Goal: Transaction & Acquisition: Purchase product/service

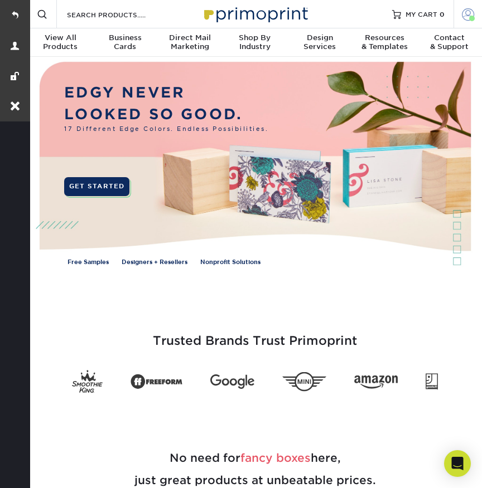
click at [469, 19] on span at bounding box center [472, 19] width 6 height 6
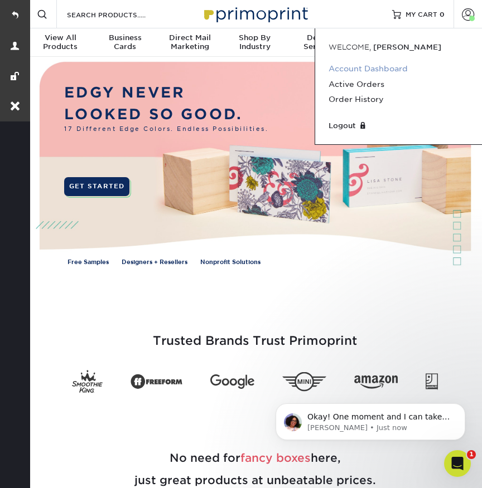
click at [384, 65] on link "Account Dashboard" at bounding box center [398, 68] width 140 height 15
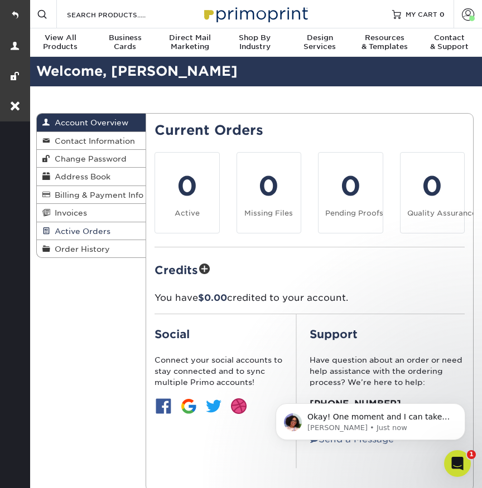
click at [77, 229] on span "Active Orders" at bounding box center [80, 231] width 60 height 9
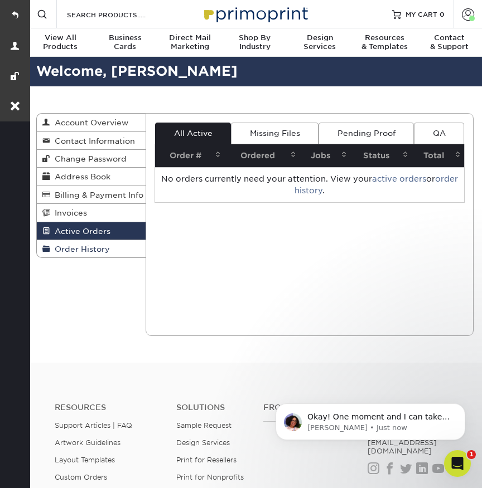
click at [79, 245] on span "Order History" at bounding box center [80, 249] width 60 height 9
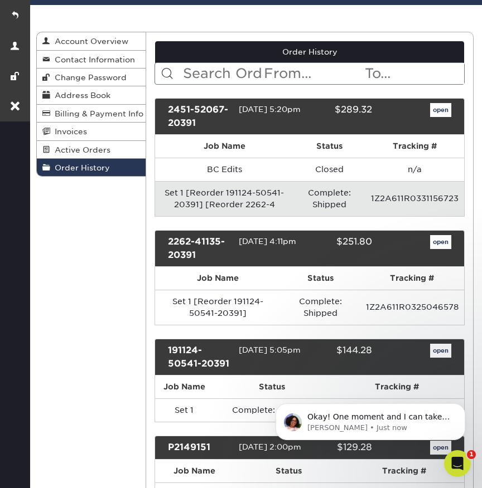
scroll to position [76, 0]
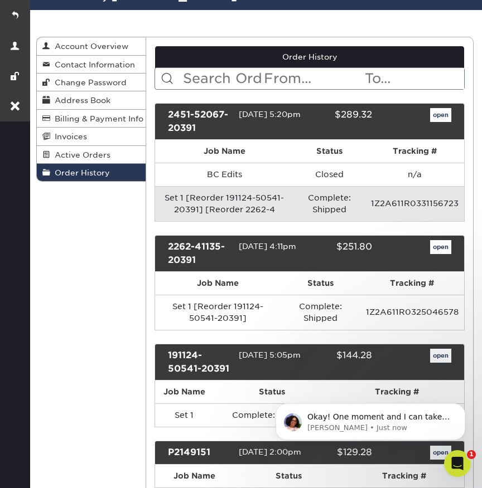
click at [442, 114] on link "open" at bounding box center [440, 115] width 21 height 14
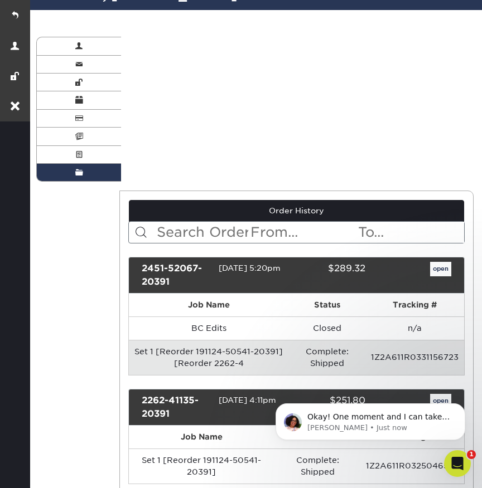
scroll to position [0, 0]
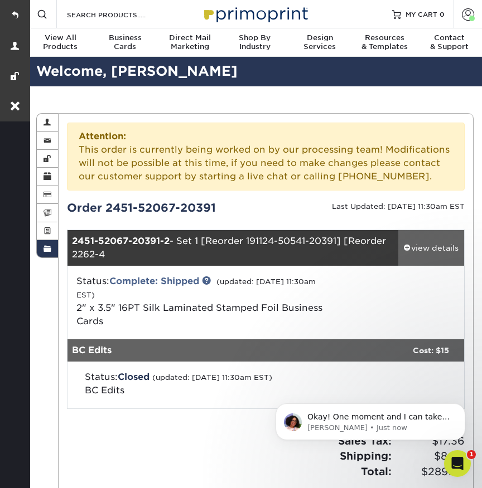
click at [431, 249] on div "view details" at bounding box center [431, 248] width 66 height 11
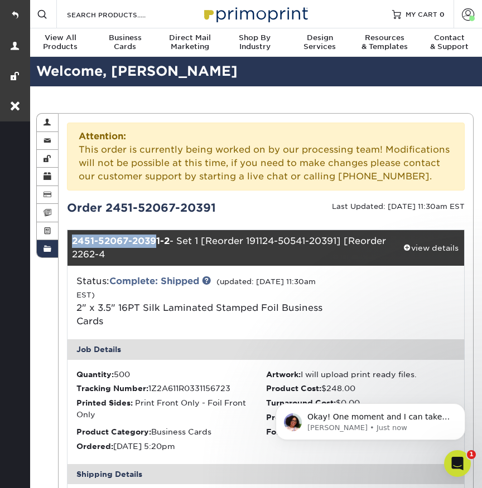
drag, startPoint x: 72, startPoint y: 240, endPoint x: 157, endPoint y: 239, distance: 84.8
click at [157, 239] on strong "2451-52067-20391-2" at bounding box center [121, 241] width 98 height 11
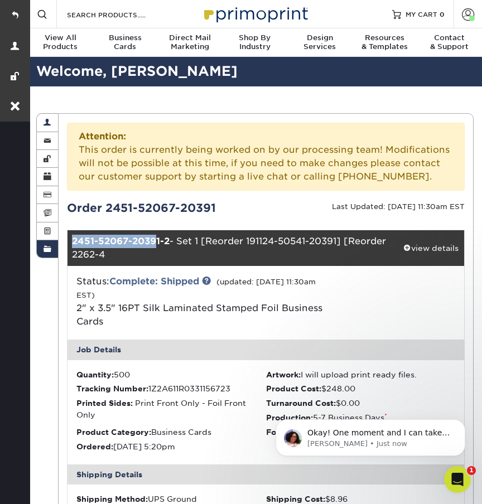
click at [47, 120] on span at bounding box center [47, 122] width 8 height 9
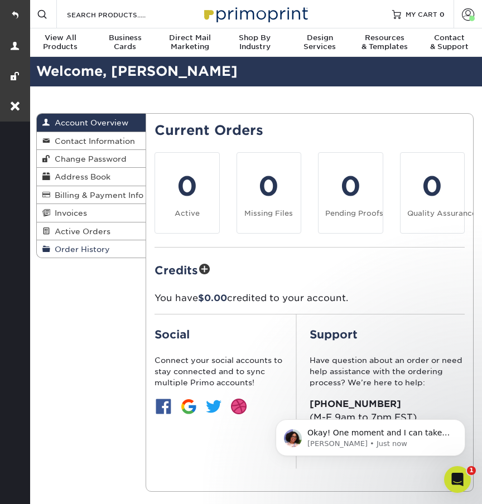
click at [108, 249] on span "Order History" at bounding box center [80, 249] width 60 height 9
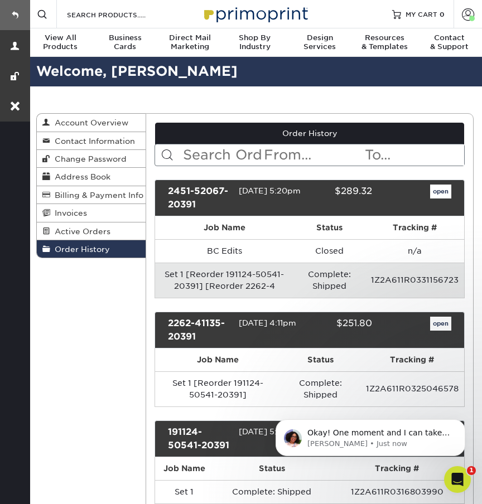
click at [20, 13] on link at bounding box center [15, 15] width 30 height 30
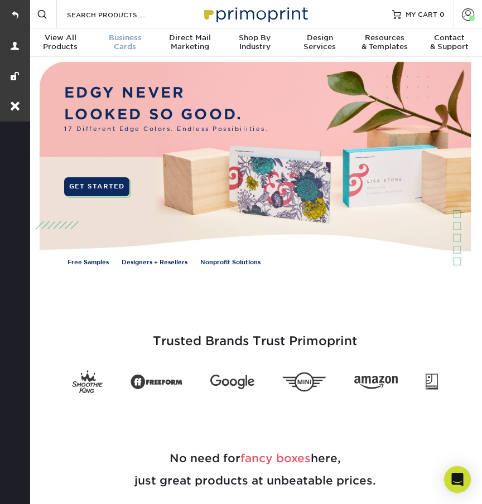
click at [134, 37] on span "Business" at bounding box center [125, 37] width 65 height 9
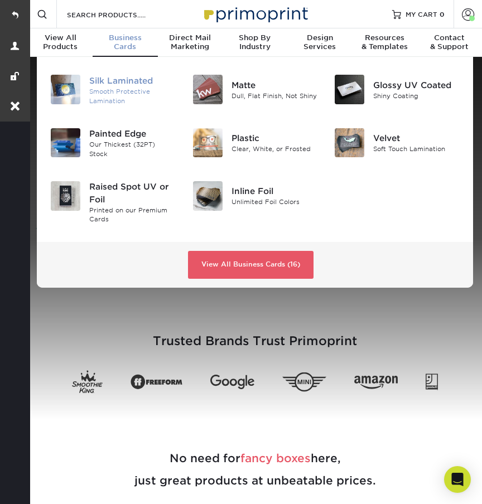
click at [141, 82] on div "Silk Laminated" at bounding box center [132, 81] width 86 height 12
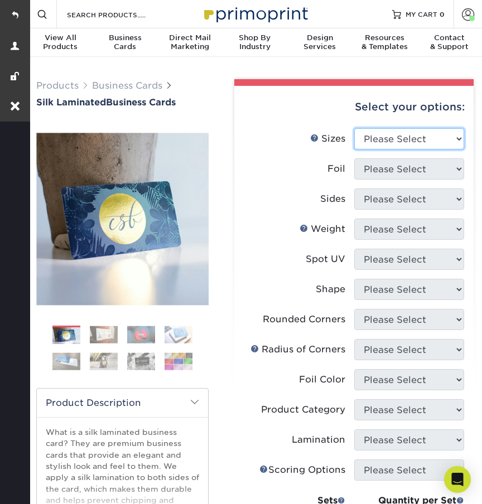
select select "2.00x3.50"
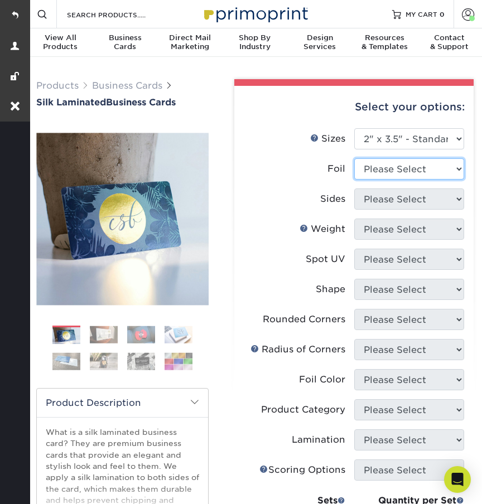
select select "1"
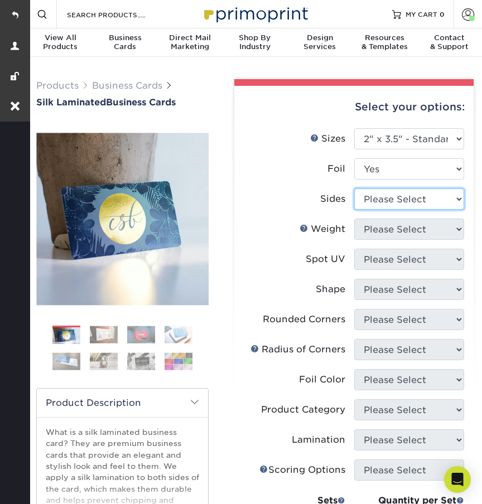
select select "e9e9dfb3-fba1-4d60-972c-fd9ca5904d33"
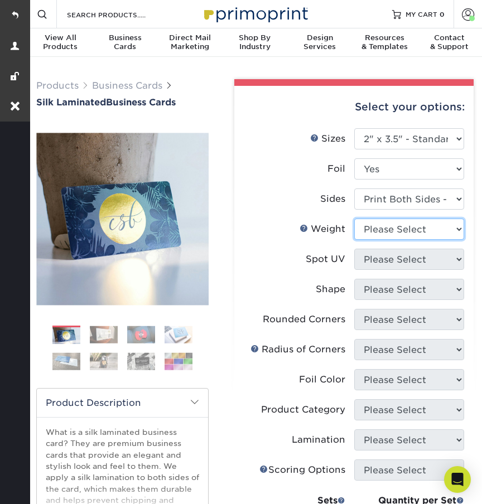
select select "16PT"
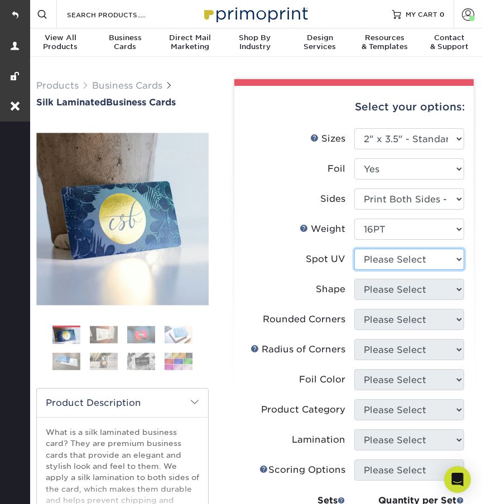
select select "3"
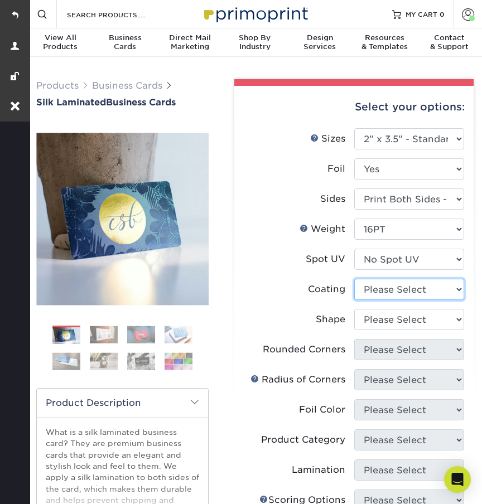
select select "3e7618de-abca-4bda-9f97-8b9129e913d8"
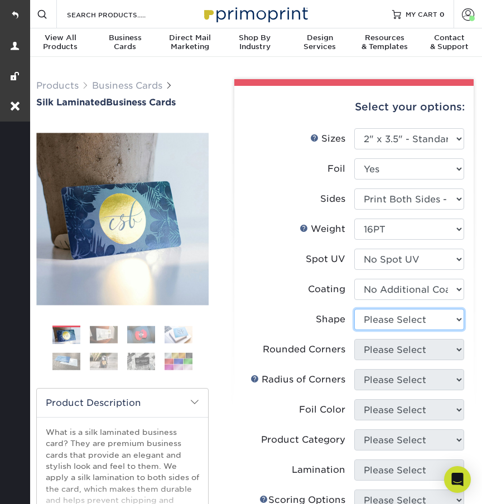
select select "standard"
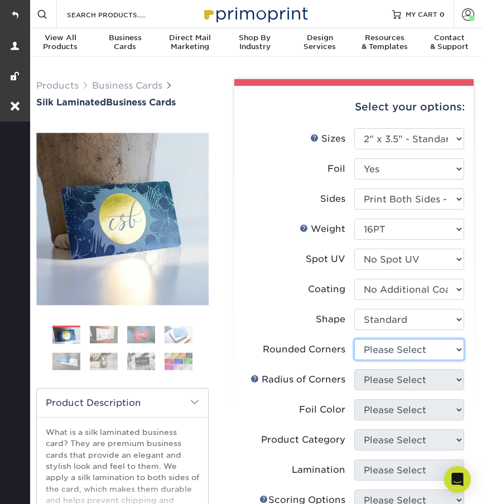
select select "0"
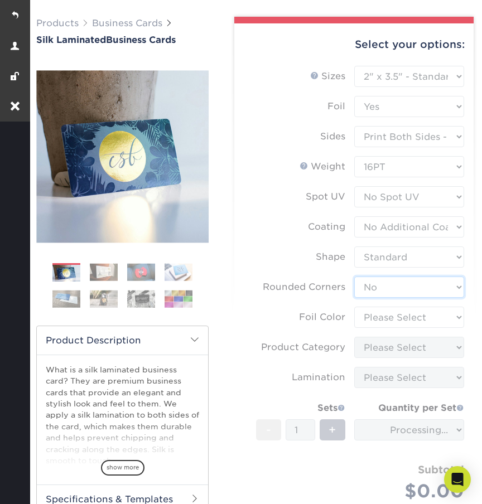
scroll to position [80, 0]
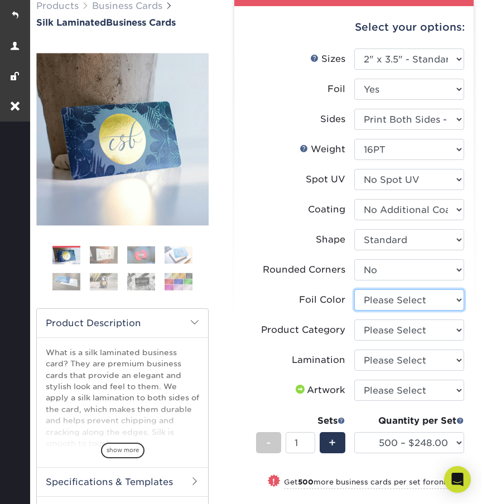
select select "a834dd52-fe06-4ed6-9a86-5bd3c2d02515"
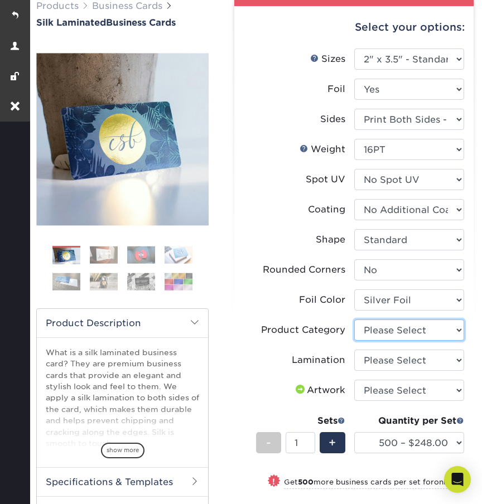
select select "3b5148f1-0588-4f88-a218-97bcfdce65c1"
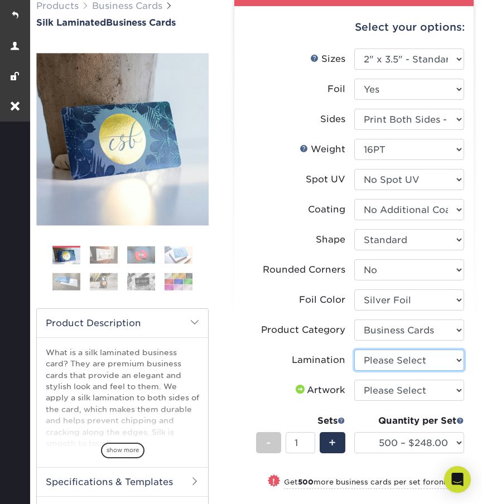
select select "ccacb42f-45f7-42d3-bbd3-7c8421cf37f0"
select select "upload"
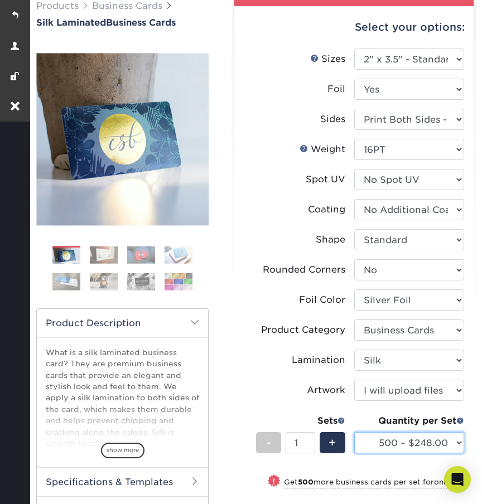
select select "1000 – $286.00"
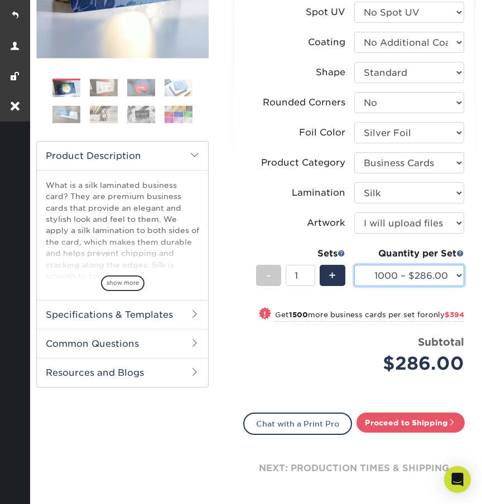
scroll to position [374, 0]
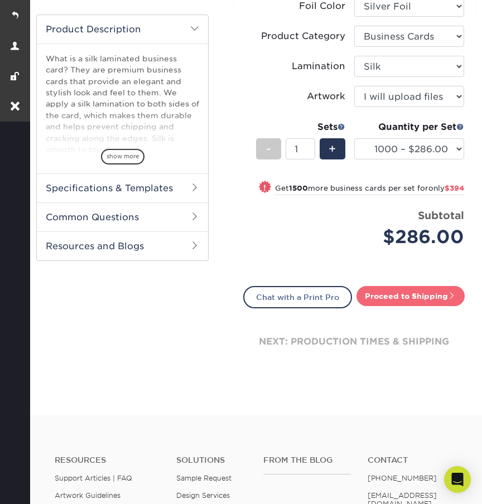
click at [379, 304] on link "Proceed to Shipping" at bounding box center [410, 296] width 108 height 20
type input "Set 1"
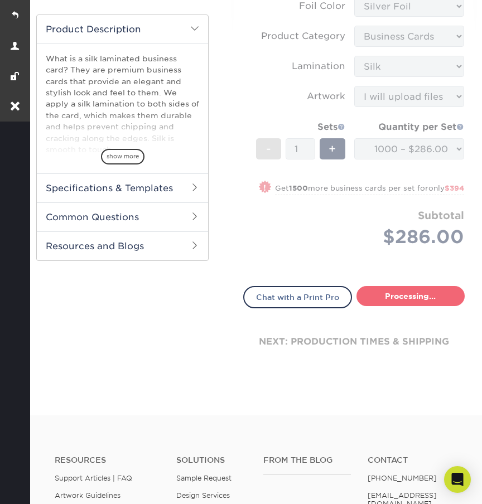
select select "cc8adac0-a484-4569-9e79-d5db4b19ff6e"
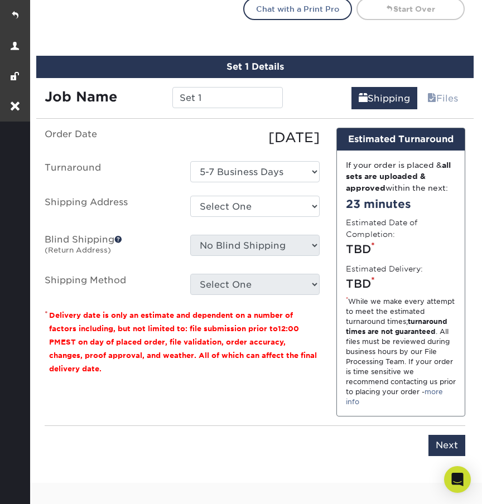
scroll to position [702, 0]
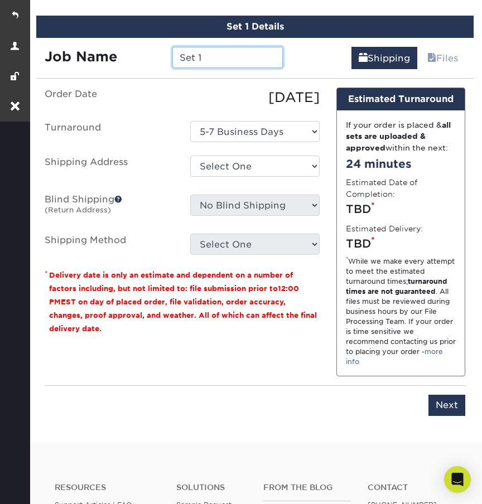
drag, startPoint x: 212, startPoint y: 68, endPoint x: 165, endPoint y: 69, distance: 46.8
click at [165, 68] on div "Set 1" at bounding box center [228, 57] width 128 height 21
paste input "2451-52067-20391"
type input "Manual Re-Order 2451-52067-20391"
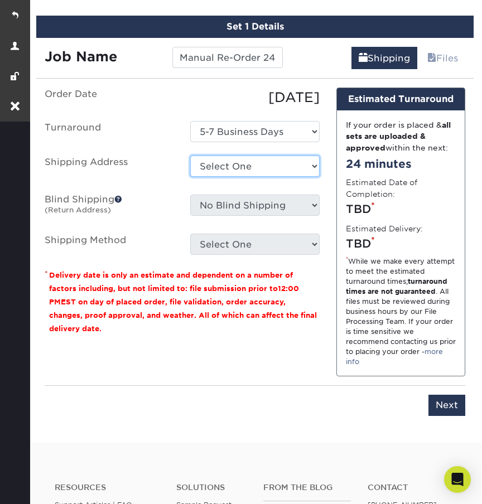
select select "263083"
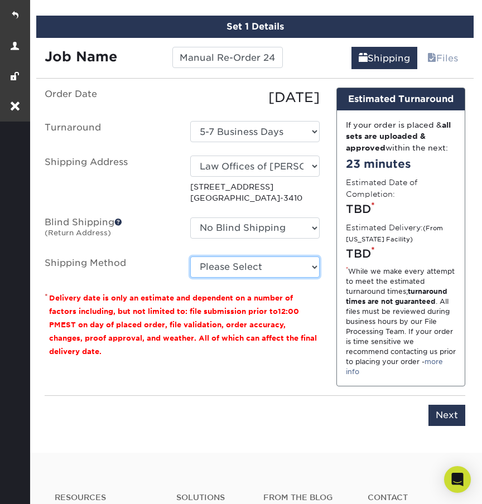
select select "03"
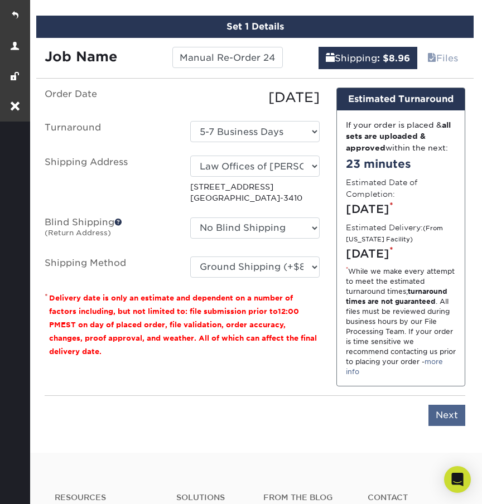
click at [442, 426] on input "Next" at bounding box center [446, 415] width 37 height 21
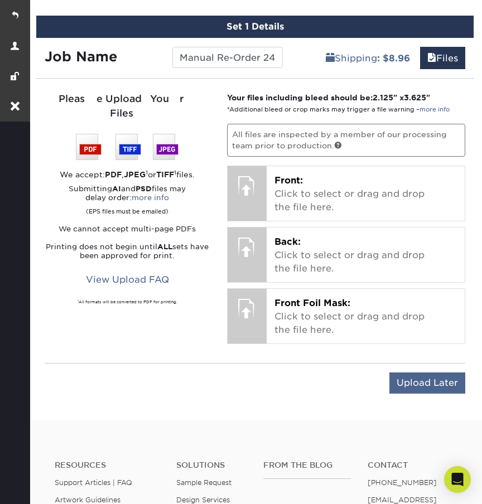
click at [428, 392] on input "Upload Later" at bounding box center [427, 382] width 76 height 21
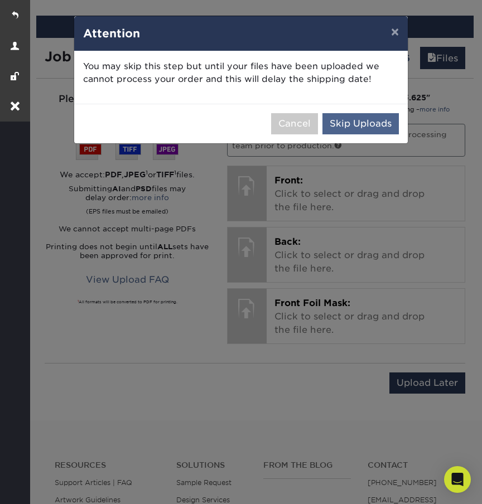
click at [355, 123] on button "Skip Uploads" at bounding box center [360, 123] width 76 height 21
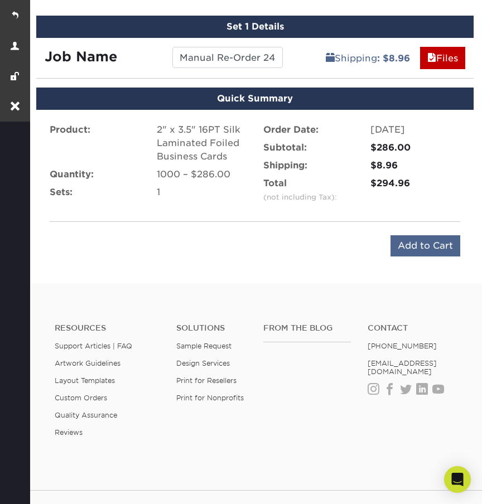
click at [426, 256] on input "Add to Cart" at bounding box center [425, 245] width 70 height 21
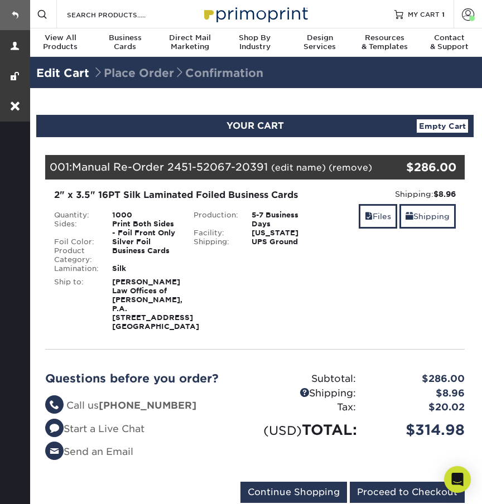
click at [17, 17] on link at bounding box center [15, 15] width 30 height 30
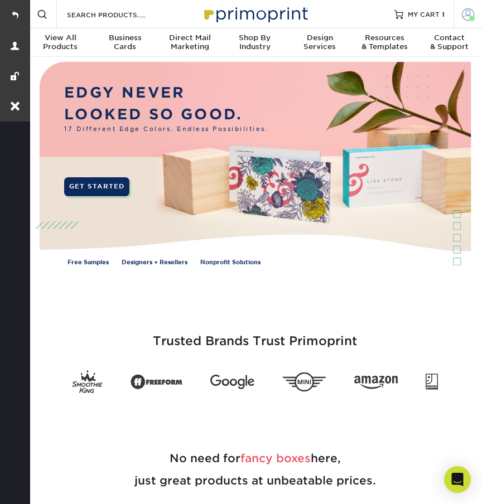
click at [471, 21] on span at bounding box center [472, 19] width 6 height 6
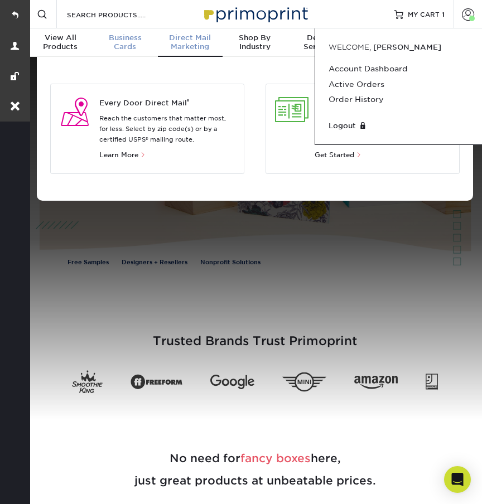
click at [128, 46] on div "Business Cards" at bounding box center [125, 42] width 65 height 18
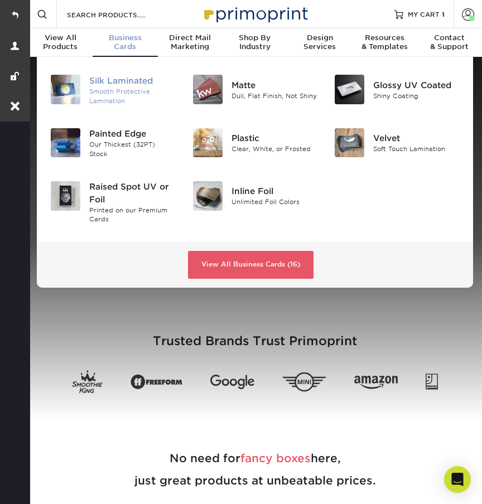
click at [128, 77] on div "Silk Laminated" at bounding box center [132, 81] width 86 height 12
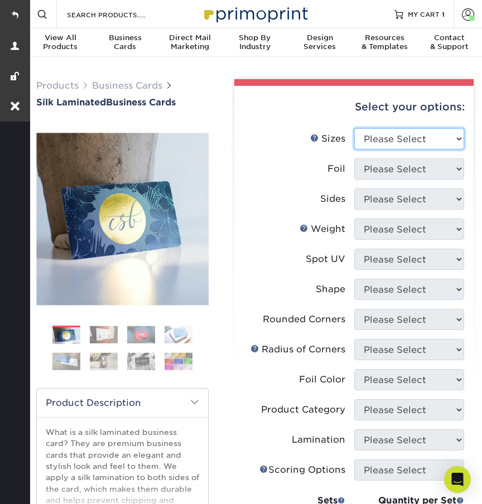
select select "2.00x3.50"
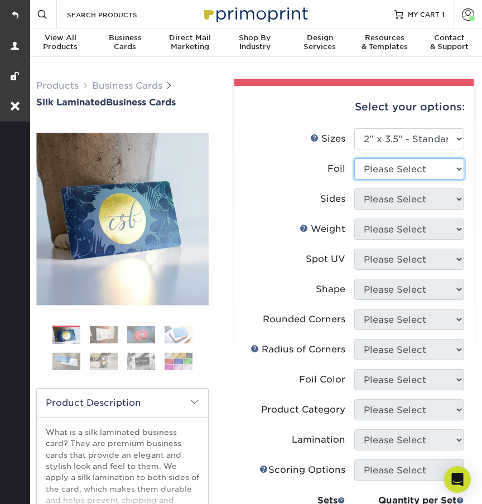
select select "1"
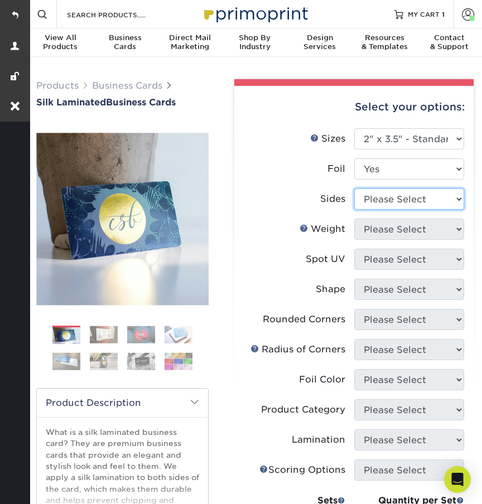
select select "e9e9dfb3-fba1-4d60-972c-fd9ca5904d33"
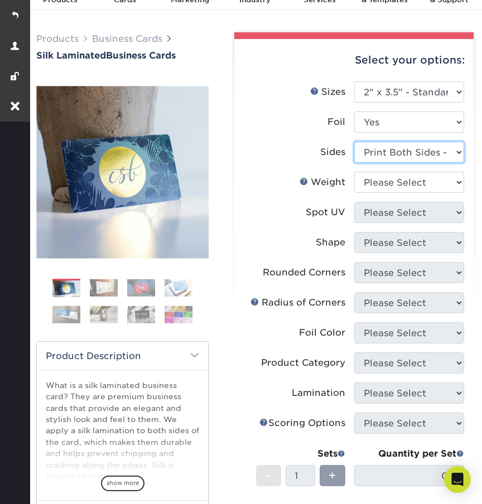
scroll to position [56, 0]
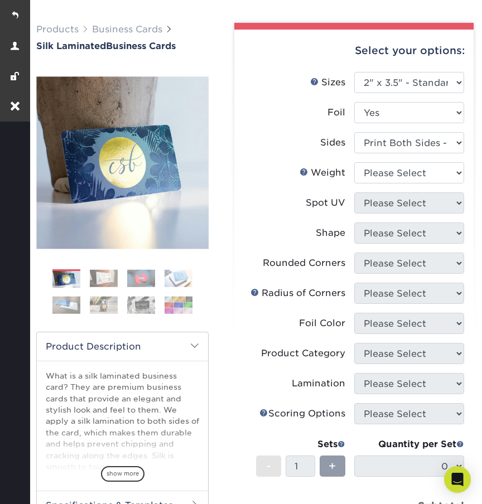
click at [380, 158] on li "Sides Please Select Print Both Sides - Foil Both Sides Print Both Sides - Foil …" at bounding box center [354, 147] width 220 height 30
select select "16PT"
select select "3"
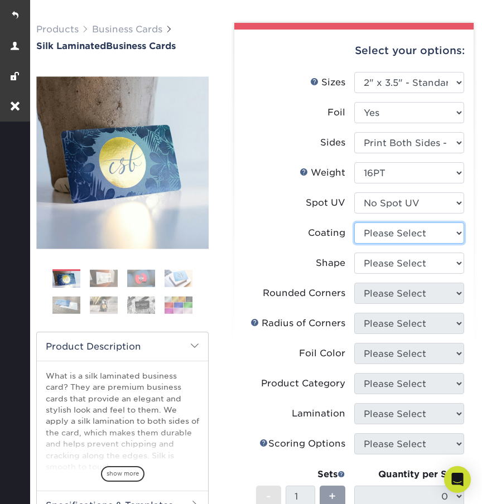
select select "3e7618de-abca-4bda-9f97-8b9129e913d8"
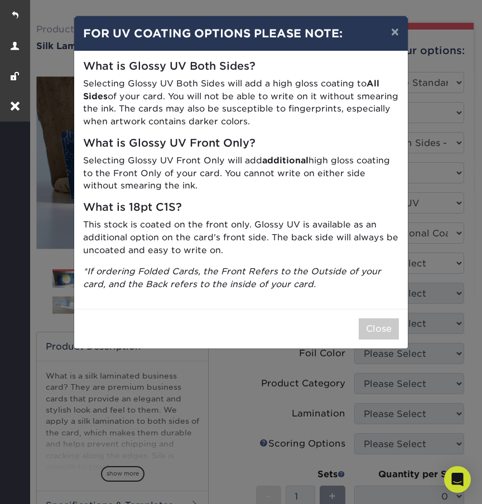
drag, startPoint x: 376, startPoint y: 235, endPoint x: 375, endPoint y: 265, distance: 30.1
click at [375, 265] on p "*If ordering Folded Cards, the Front Refers to the Outside of your card, and th…" at bounding box center [241, 278] width 316 height 26
click at [375, 322] on button "Close" at bounding box center [378, 328] width 40 height 21
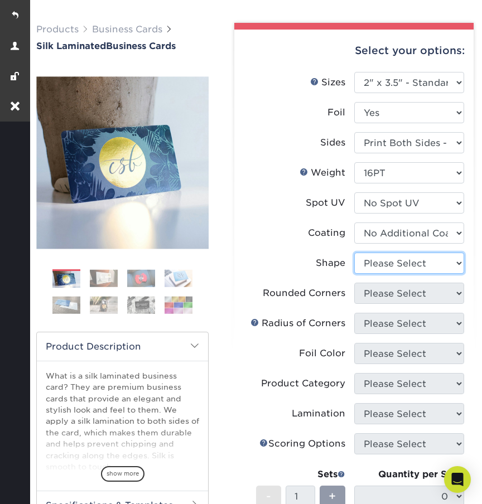
select select "standard"
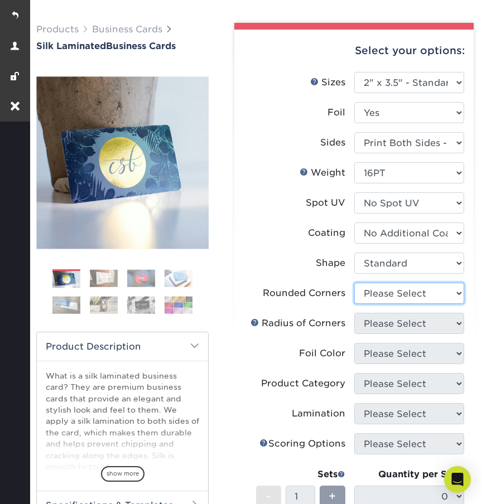
select select "0"
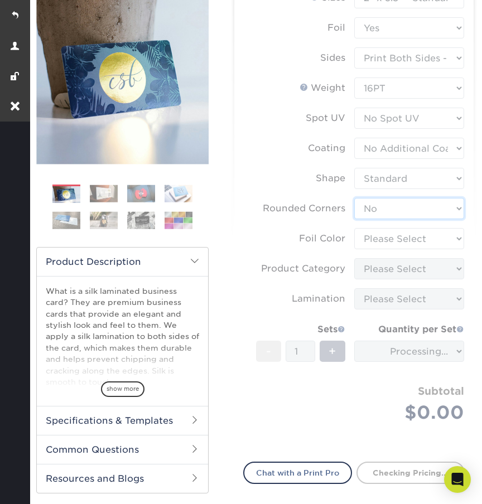
scroll to position [153, 0]
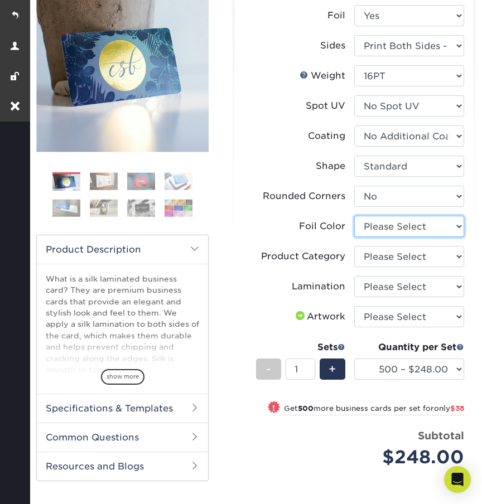
select select "a834dd52-fe06-4ed6-9a86-5bd3c2d02515"
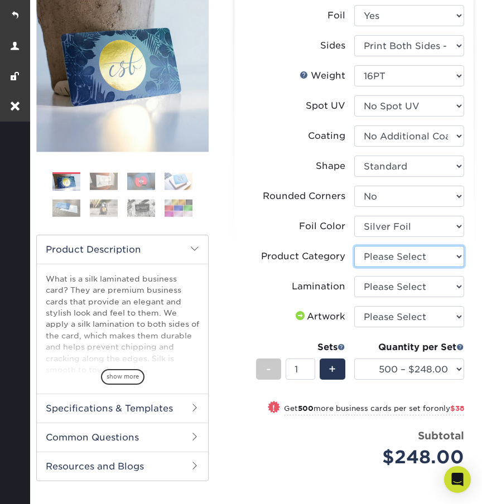
select select "3b5148f1-0588-4f88-a218-97bcfdce65c1"
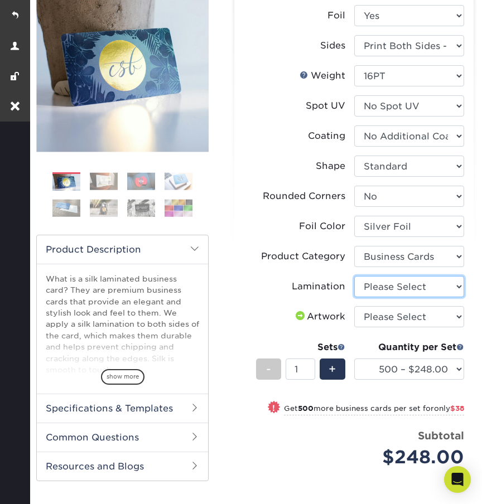
select select "ccacb42f-45f7-42d3-bbd3-7c8421cf37f0"
select select "upload"
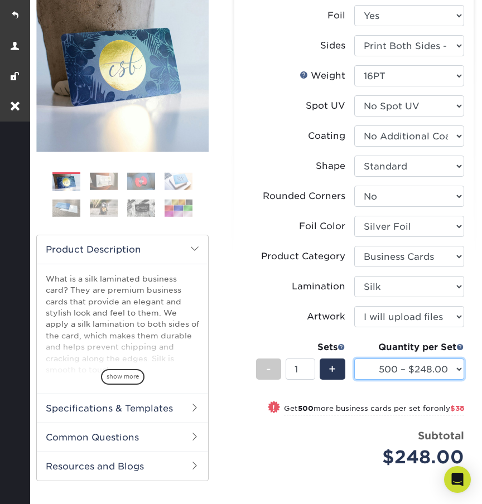
select select "1000 – $286.00"
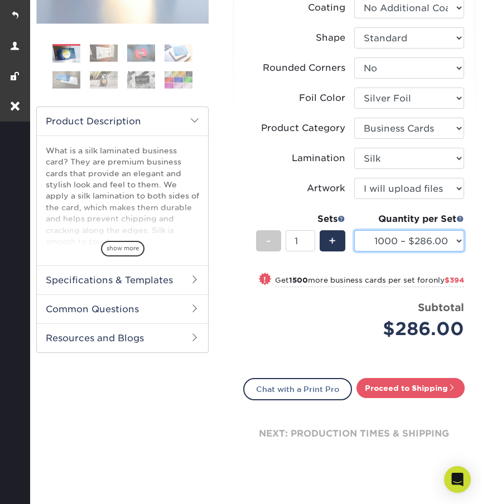
scroll to position [390, 0]
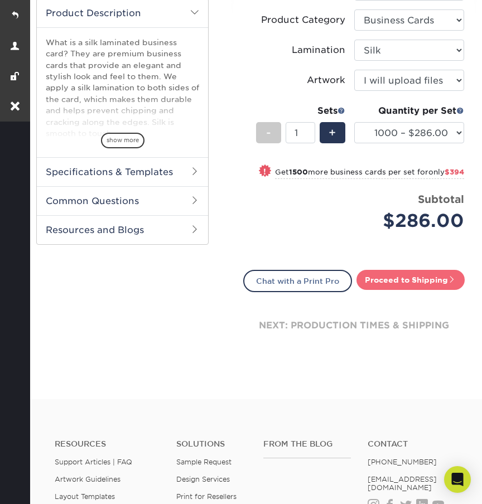
click at [382, 289] on link "Proceed to Shipping" at bounding box center [410, 280] width 108 height 20
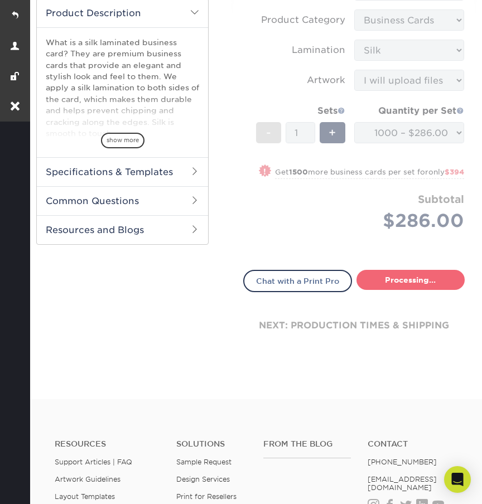
type input "Set 1"
select select "cc8adac0-a484-4569-9e79-d5db4b19ff6e"
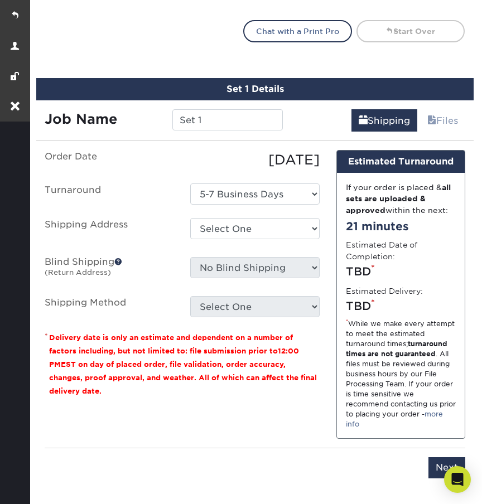
scroll to position [702, 0]
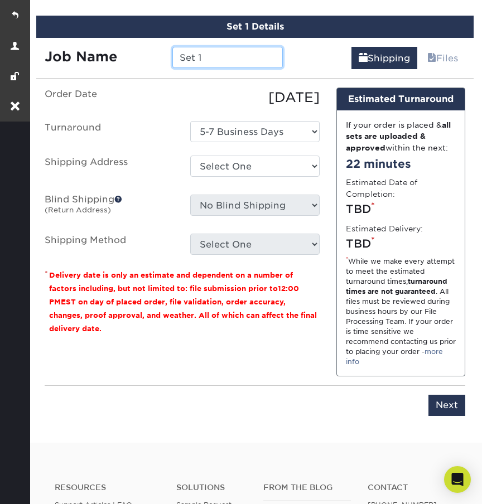
drag, startPoint x: 211, startPoint y: 69, endPoint x: 139, endPoint y: 69, distance: 71.4
click at [139, 68] on div "Job Name Set 1" at bounding box center [163, 57] width 255 height 21
paste input "2451-52067-20391"
type input "M_Reorder 2451-52067-20391-1"
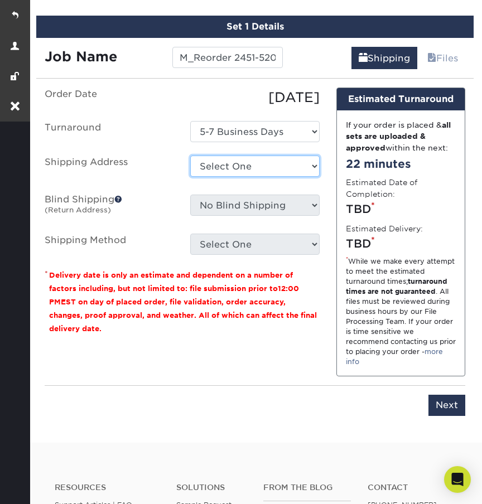
select select "263083"
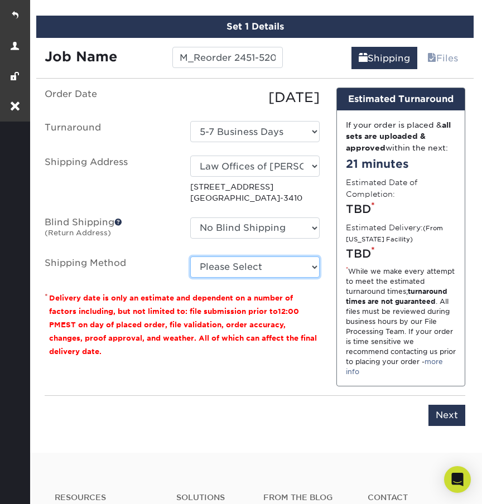
select select "03"
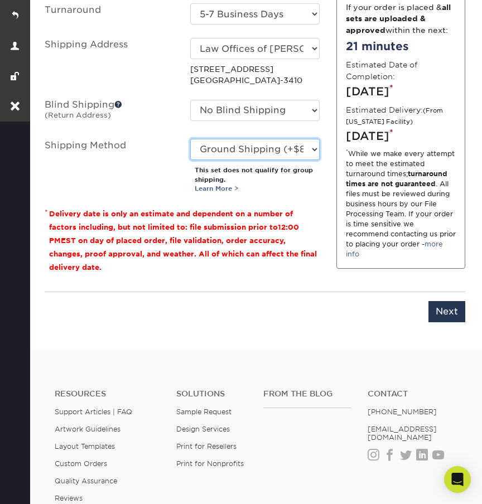
scroll to position [872, 0]
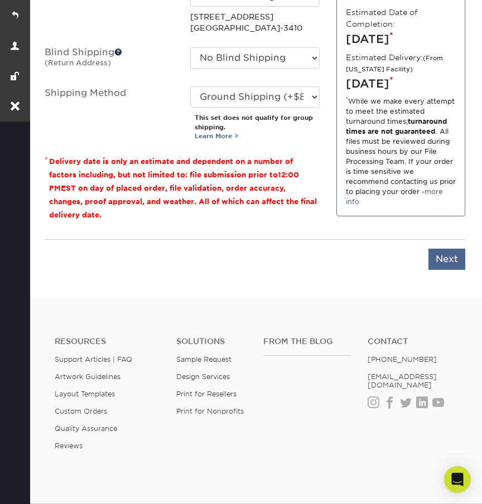
click at [453, 270] on input "Next" at bounding box center [446, 259] width 37 height 21
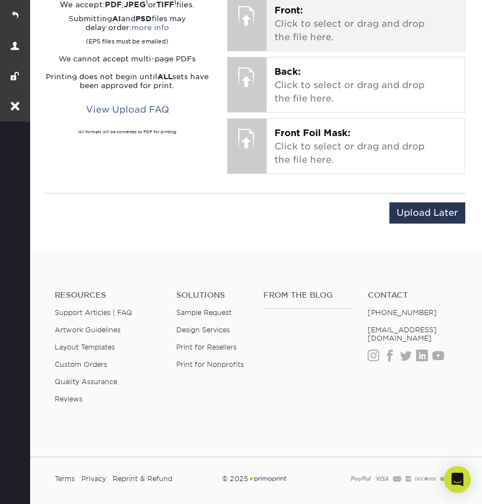
click at [308, 37] on p "Front: Click to select or drag and drop the file here." at bounding box center [365, 24] width 182 height 40
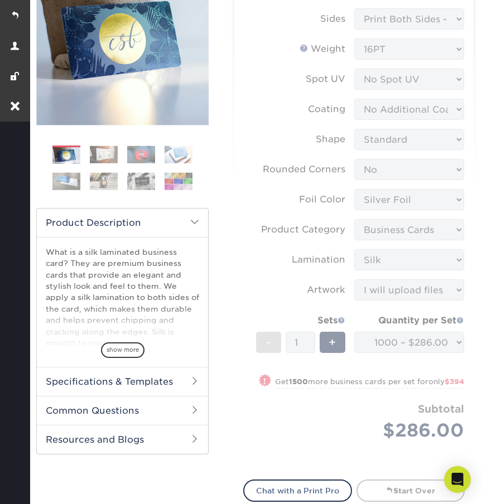
scroll to position [71, 0]
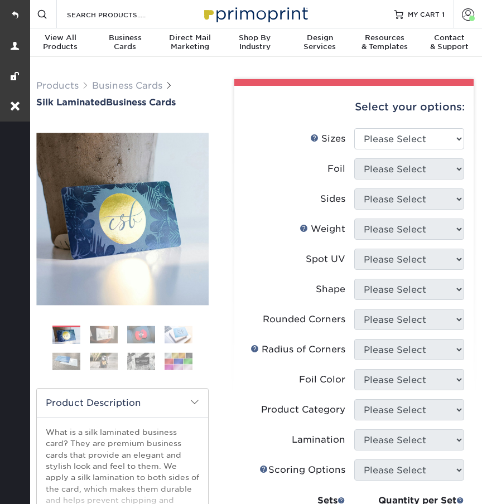
scroll to position [71, 0]
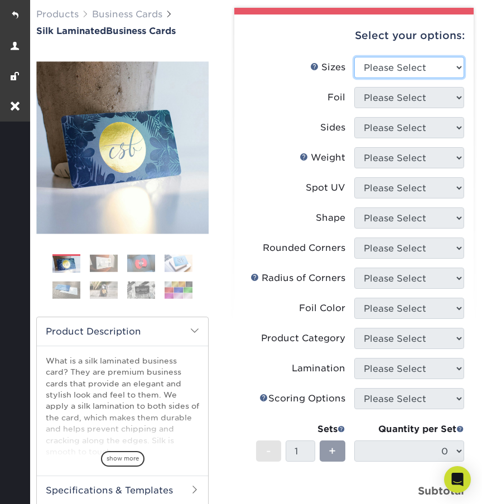
select select "2.00x3.50"
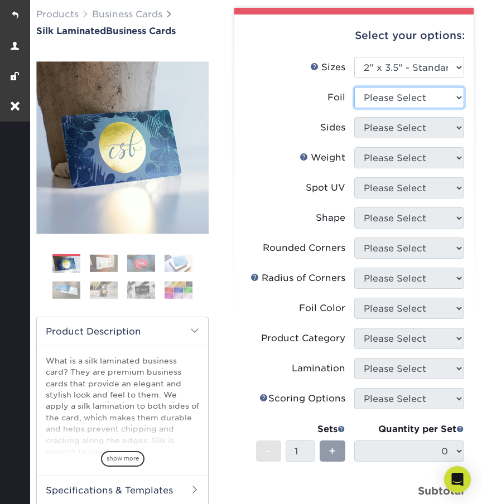
select select "1"
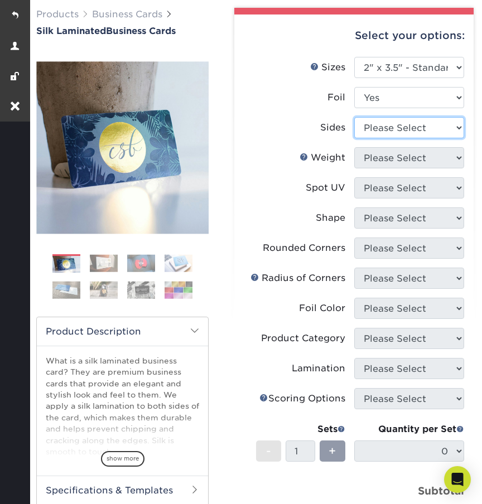
select select "a75ac2f1-9911-48d6-841d-245b5ac08f27"
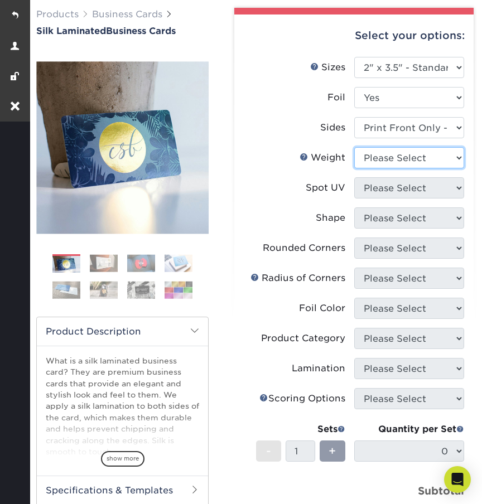
select select "16PT"
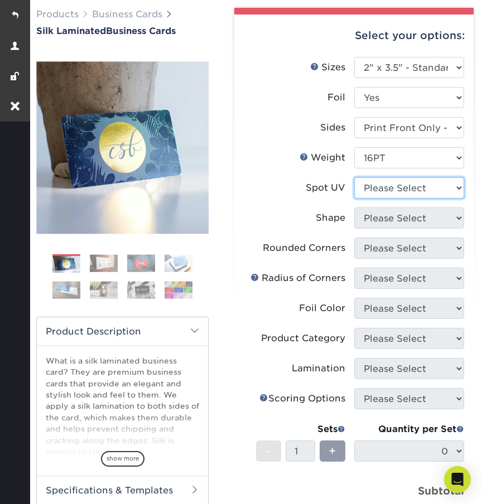
select select "3"
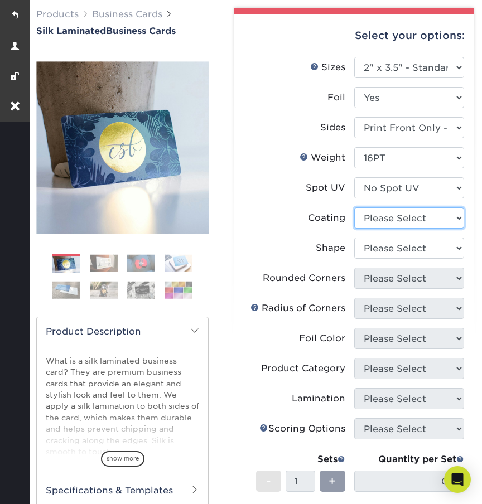
select select "3e7618de-abca-4bda-9f97-8b9129e913d8"
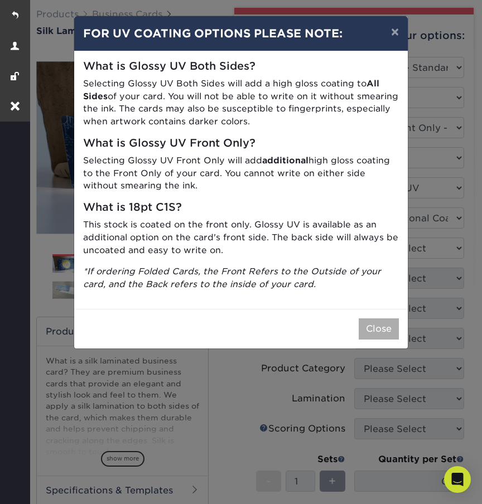
click at [367, 318] on button "Close" at bounding box center [378, 328] width 40 height 21
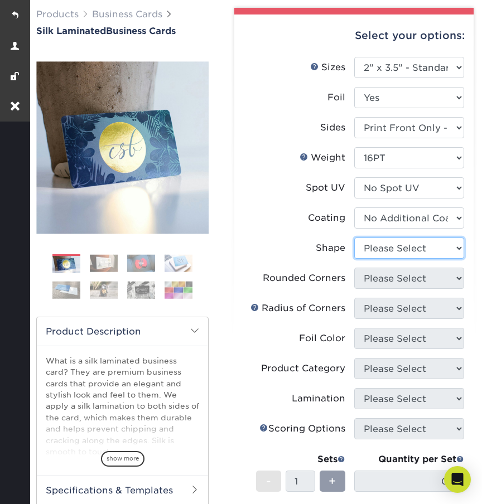
select select "standard"
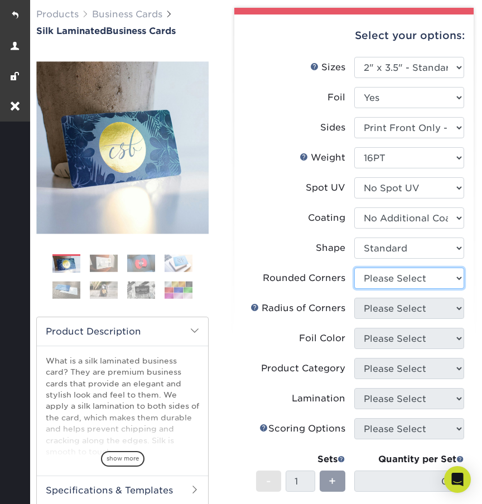
select select "0"
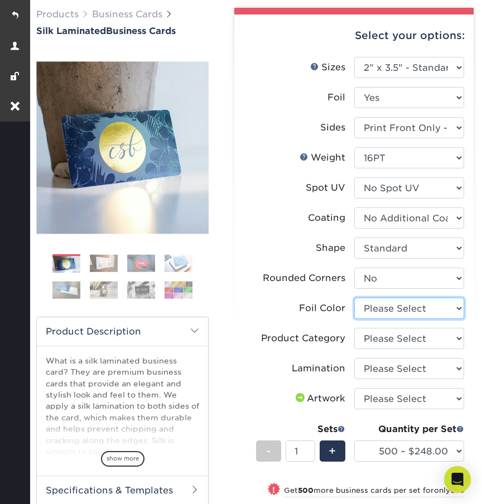
select select "a834dd52-fe06-4ed6-9a86-5bd3c2d02515"
select select "3b5148f1-0588-4f88-a218-97bcfdce65c1"
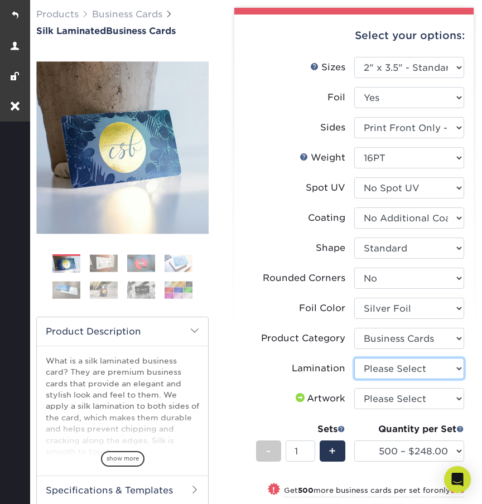
select select "ccacb42f-45f7-42d3-bbd3-7c8421cf37f0"
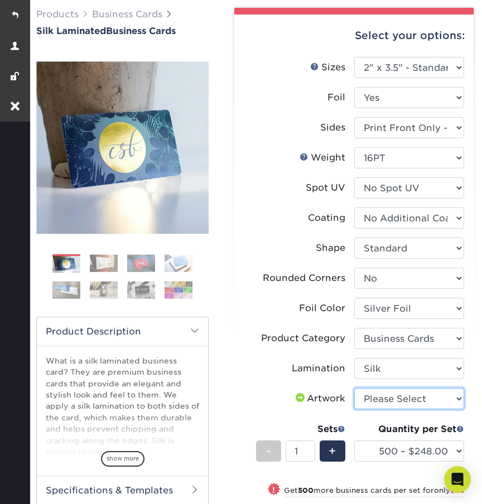
select select "upload"
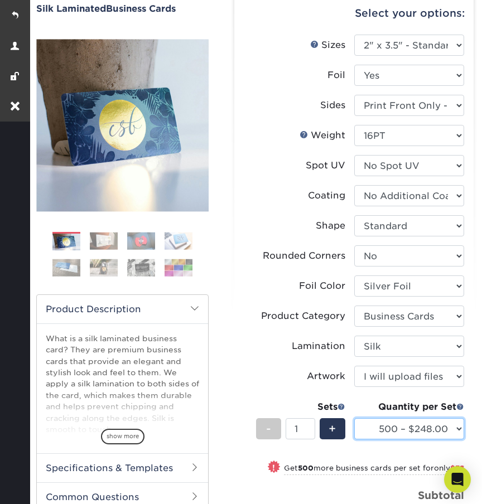
select select "1000 – $286.00"
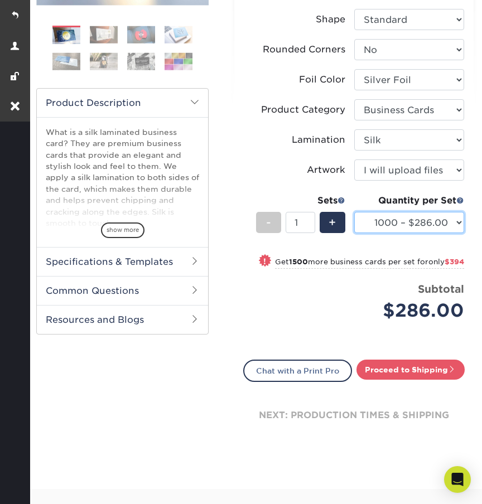
scroll to position [382, 0]
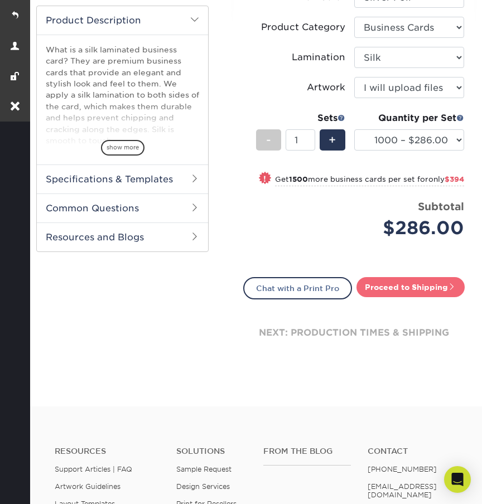
click at [387, 297] on link "Proceed to Shipping" at bounding box center [410, 287] width 108 height 20
type input "Set 1"
select select "ba60a93b-8c5f-4246-a2dd-1cc409858a5c"
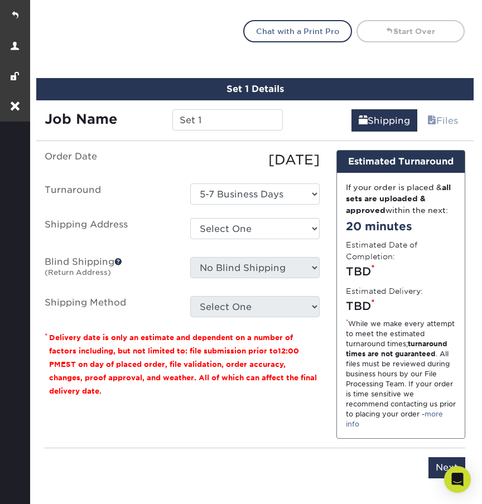
scroll to position [702, 0]
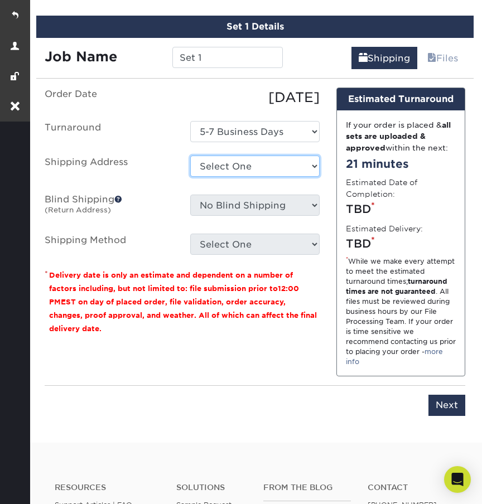
select select "263083"
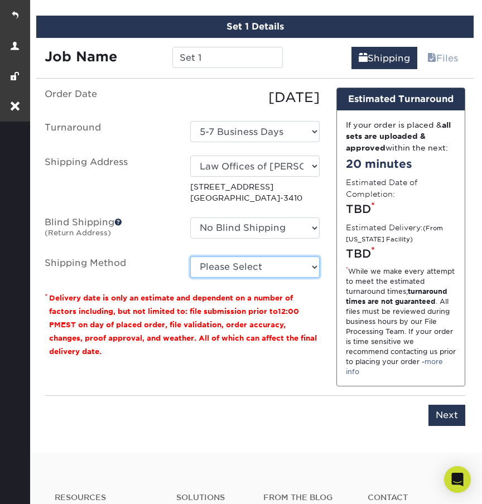
select select "03"
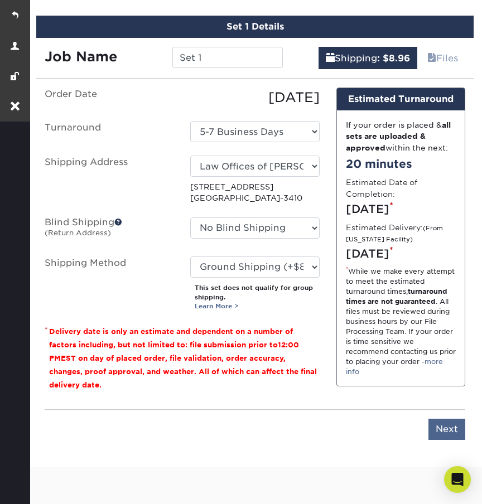
click at [443, 440] on input "Next" at bounding box center [446, 429] width 37 height 21
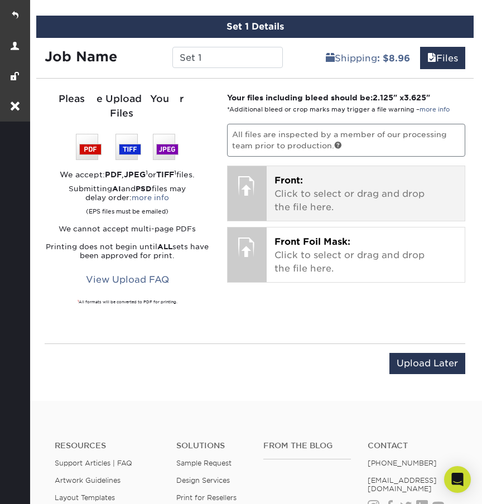
click at [326, 214] on p "Front: Click to select or drag and drop the file here." at bounding box center [365, 194] width 182 height 40
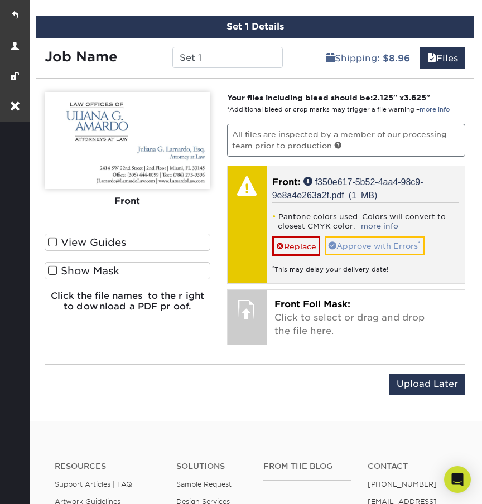
click at [358, 255] on link "Approve with Errors *" at bounding box center [374, 245] width 100 height 19
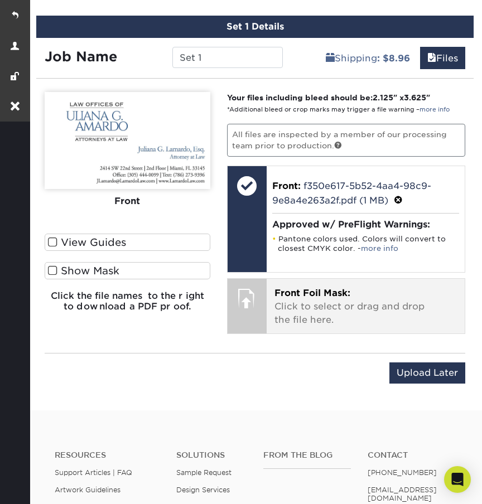
click at [318, 313] on p "Front Foil Mask: Click to select or drag and drop the file here." at bounding box center [365, 307] width 182 height 40
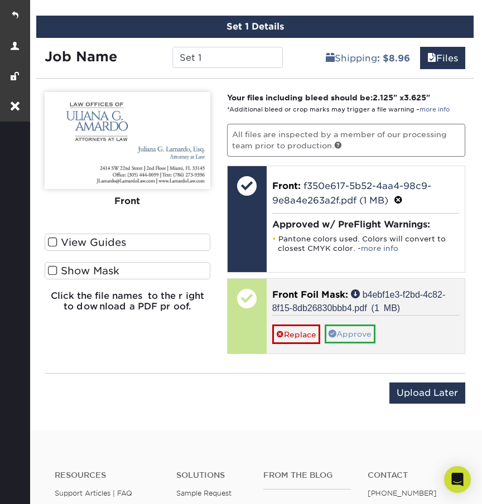
click at [345, 343] on link "Approve" at bounding box center [349, 333] width 51 height 19
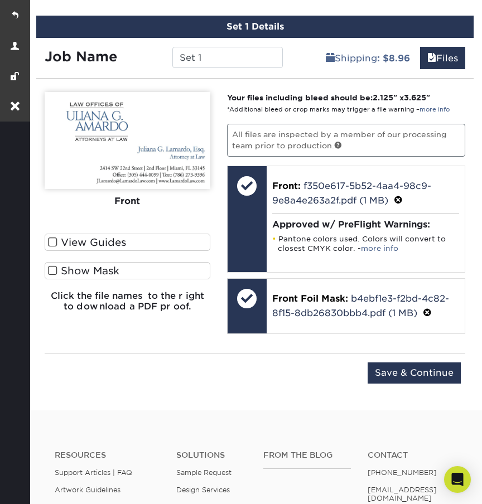
click at [56, 276] on span at bounding box center [52, 270] width 9 height 11
click at [0, 0] on input "Show Mask" at bounding box center [0, 0] width 0 height 0
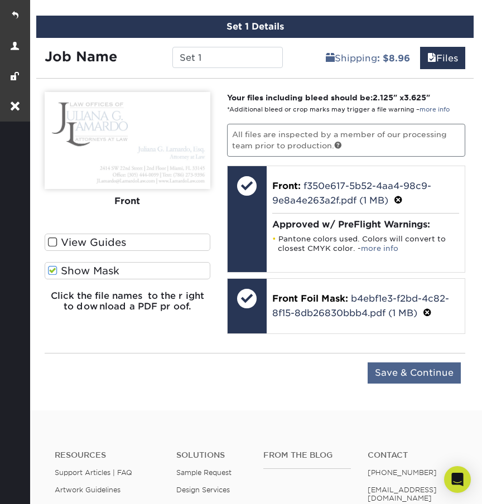
click at [386, 384] on input "Save & Continue" at bounding box center [413, 372] width 93 height 21
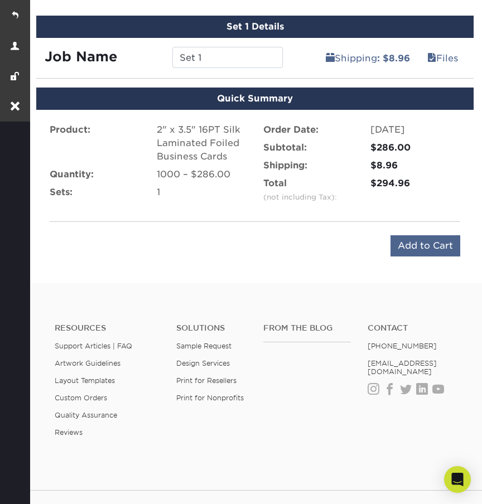
click at [421, 255] on input "Add to Cart" at bounding box center [425, 245] width 70 height 21
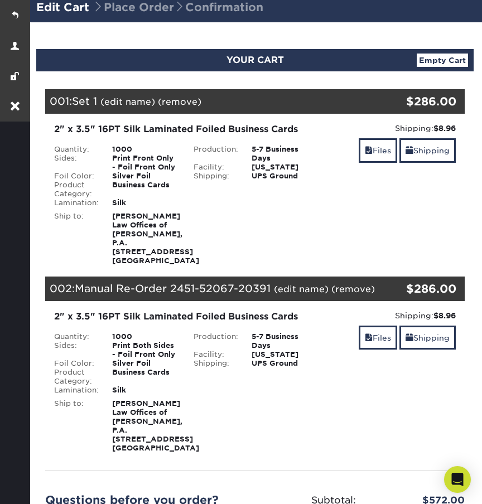
scroll to position [70, 0]
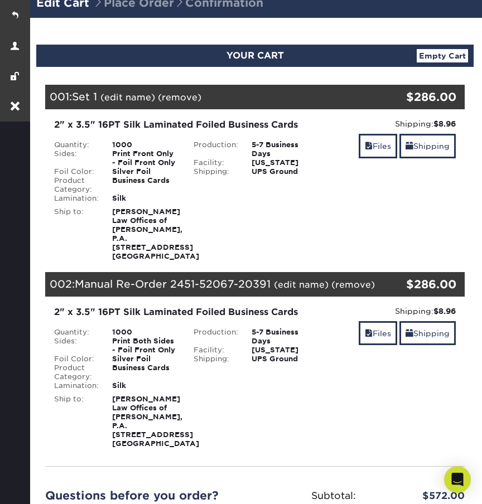
click at [180, 96] on link "(remove)" at bounding box center [179, 97] width 43 height 11
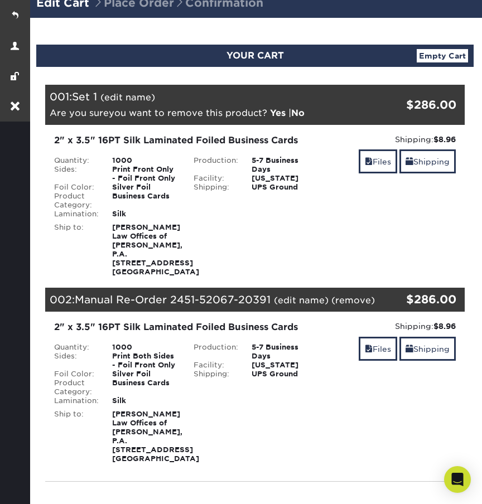
click at [279, 113] on link "Yes" at bounding box center [278, 113] width 16 height 11
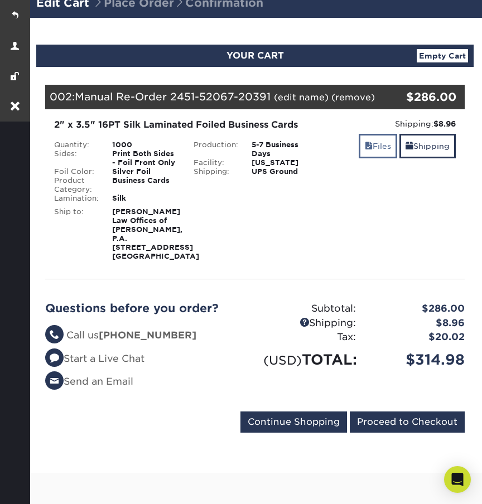
click at [374, 147] on link "Files" at bounding box center [377, 146] width 38 height 24
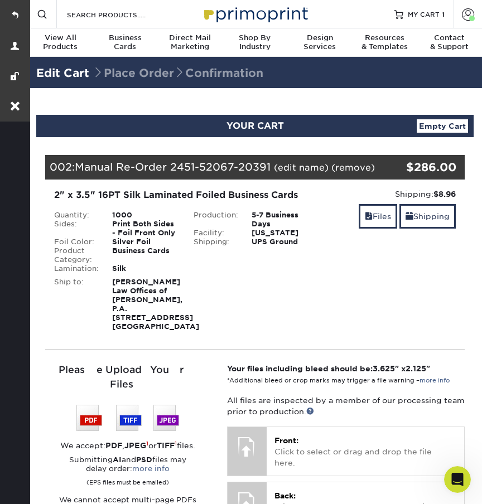
scroll to position [0, 0]
click at [445, 125] on link "Empty Cart" at bounding box center [441, 125] width 51 height 13
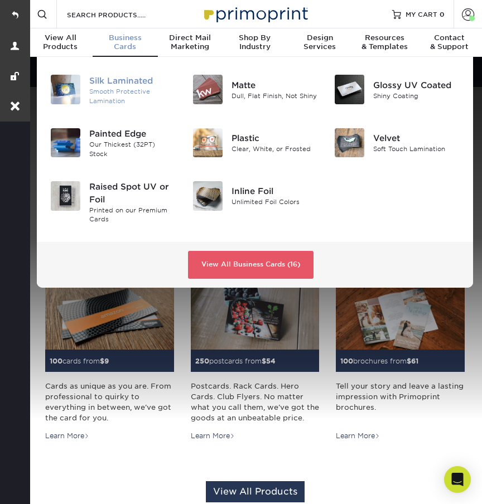
click at [118, 80] on div "Silk Laminated" at bounding box center [132, 81] width 86 height 12
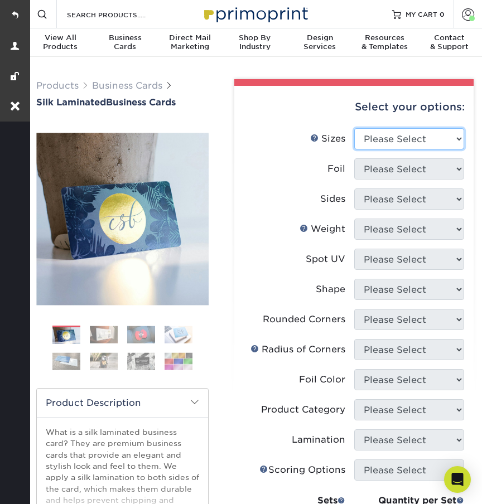
select select "2.00x3.50"
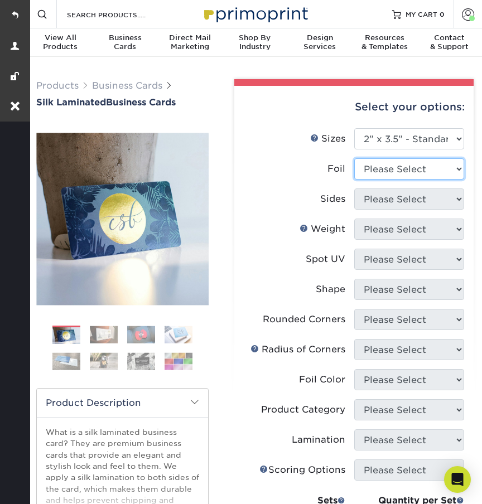
select select "1"
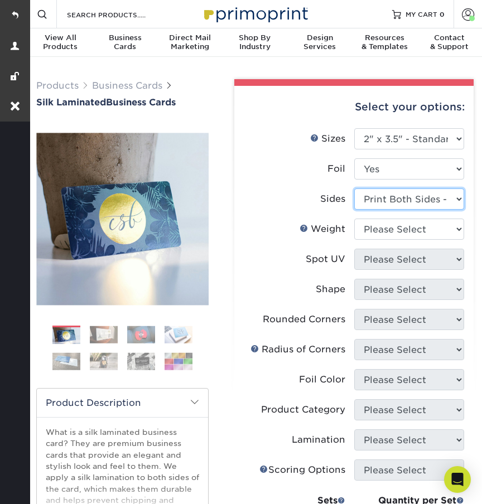
select select "a75ac2f1-9911-48d6-841d-245b5ac08f27"
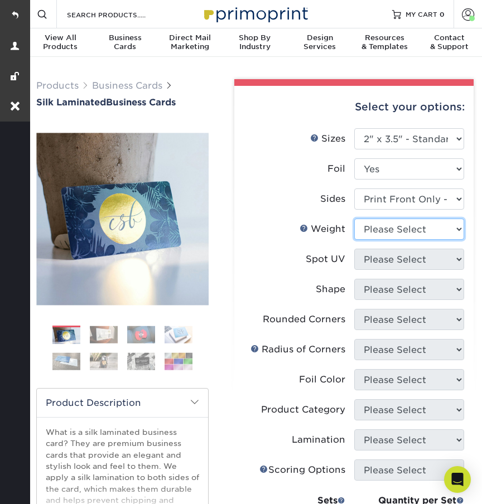
select select "16PT"
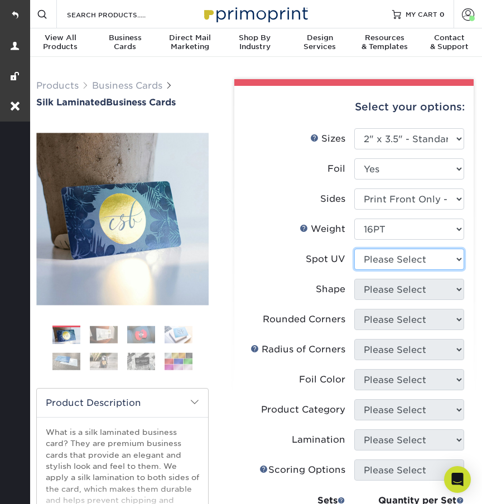
select select "3"
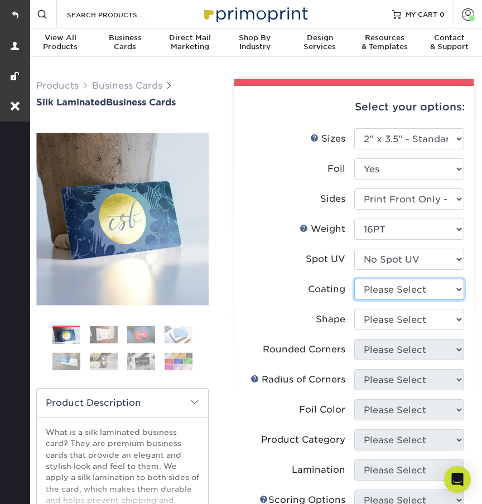
select select "3e7618de-abca-4bda-9f97-8b9129e913d8"
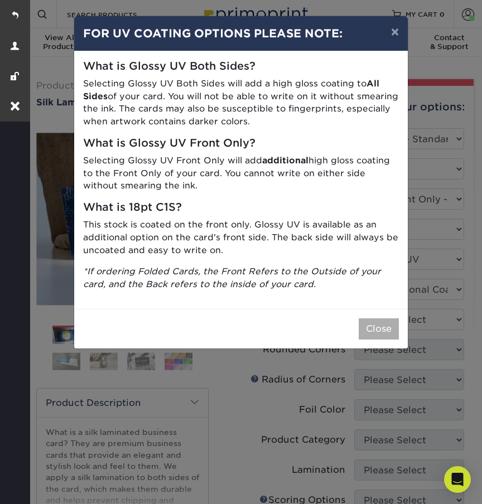
click at [365, 322] on button "Close" at bounding box center [378, 328] width 40 height 21
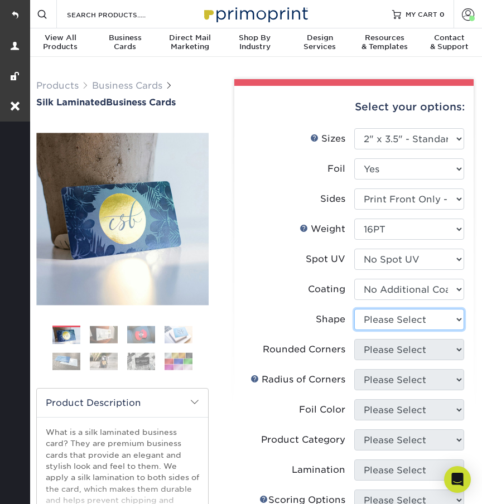
select select "standard"
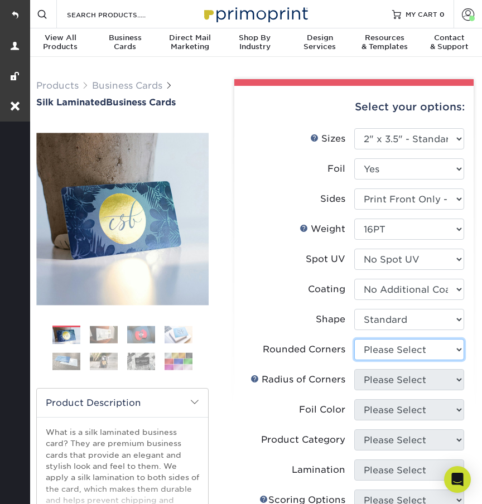
select select "0"
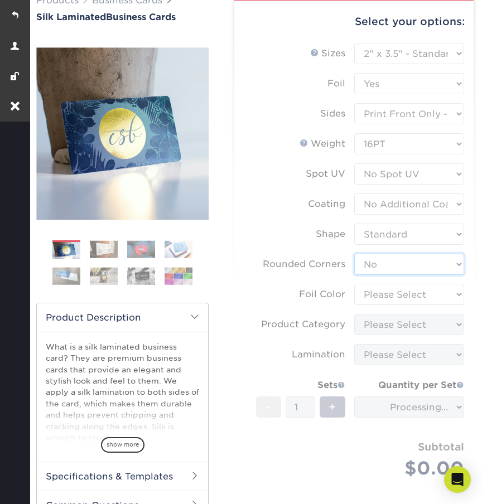
scroll to position [91, 0]
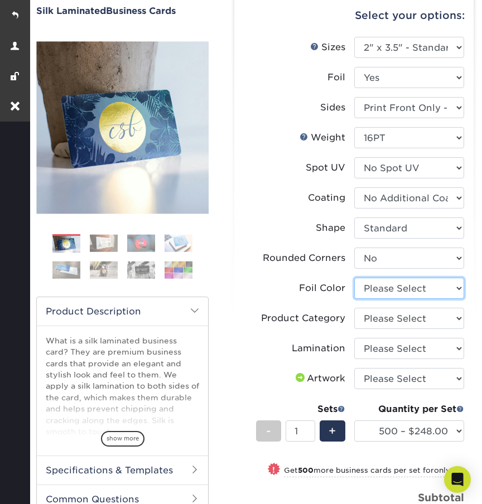
select select "a834dd52-fe06-4ed6-9a86-5bd3c2d02515"
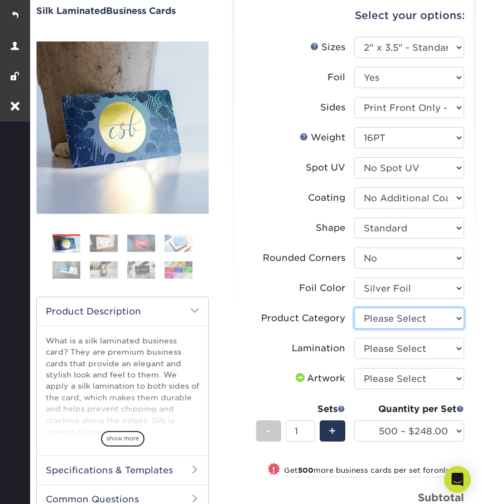
select select "3b5148f1-0588-4f88-a218-97bcfdce65c1"
select select "ccacb42f-45f7-42d3-bbd3-7c8421cf37f0"
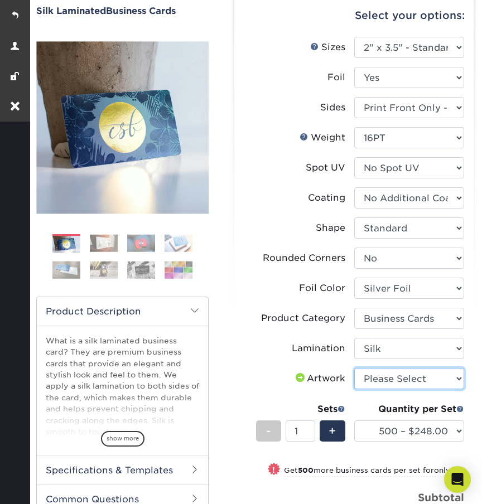
select select "upload"
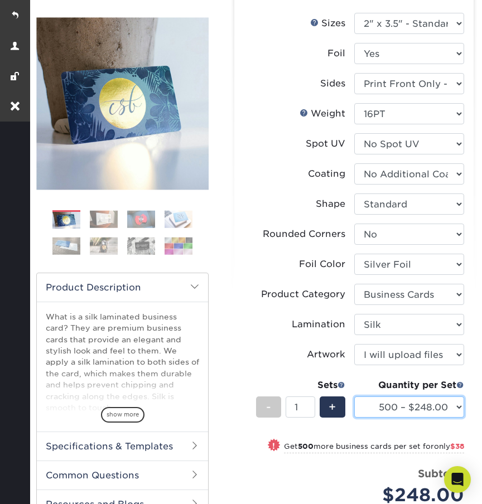
select select "1000 – $286.00"
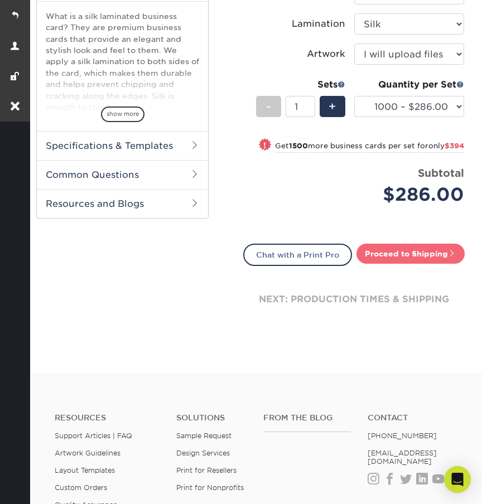
click at [393, 264] on link "Proceed to Shipping" at bounding box center [410, 254] width 108 height 20
type input "Set 1"
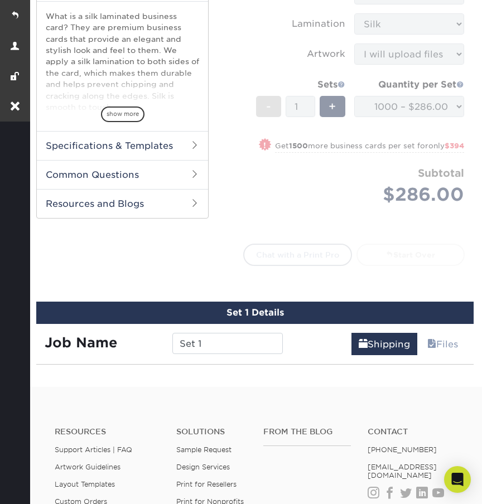
select select "ba60a93b-8c5f-4246-a2dd-1cc409858a5c"
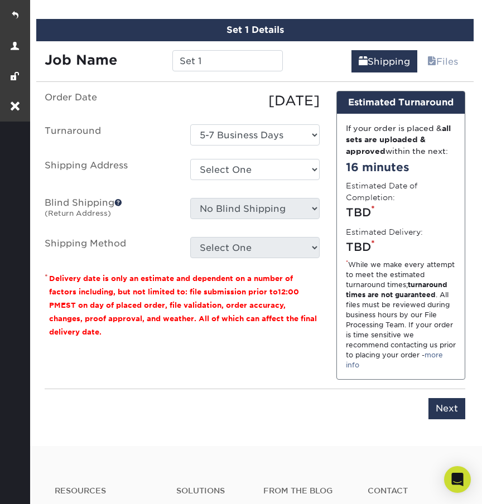
scroll to position [702, 0]
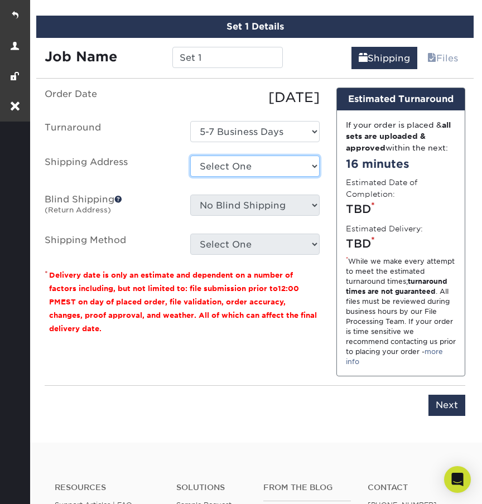
select select "263083"
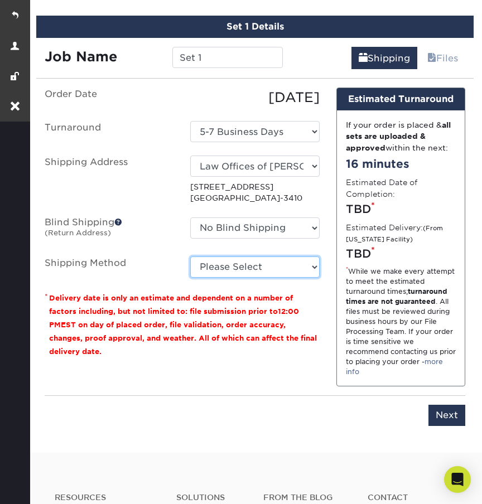
select select "03"
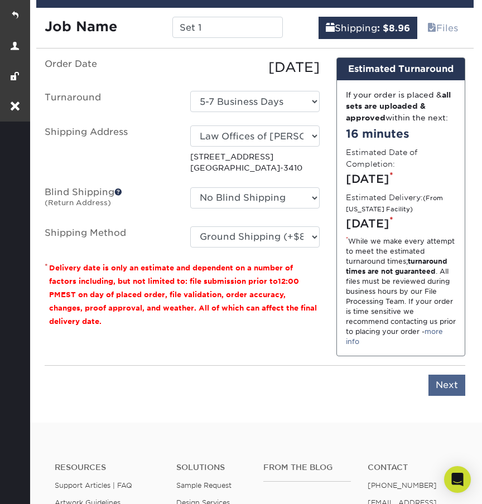
click at [448, 396] on input "Next" at bounding box center [446, 385] width 37 height 21
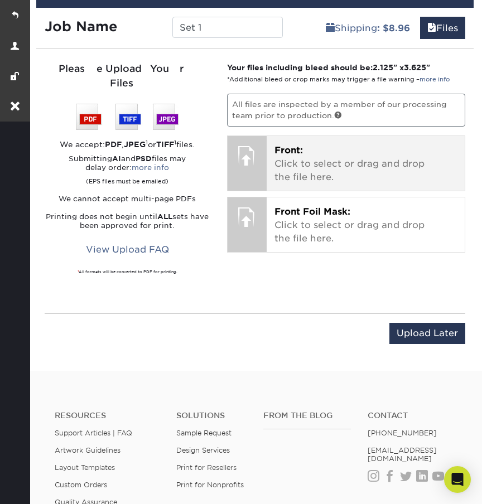
click at [316, 184] on p "Front: Click to select or drag and drop the file here." at bounding box center [365, 164] width 182 height 40
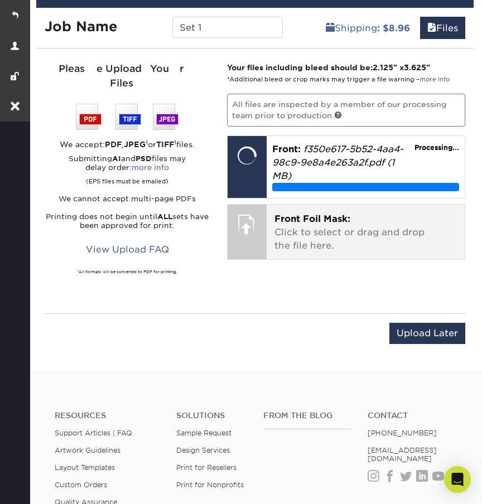
click at [331, 253] on p "Front Foil Mask: Click to select or drag and drop the file here." at bounding box center [365, 232] width 182 height 40
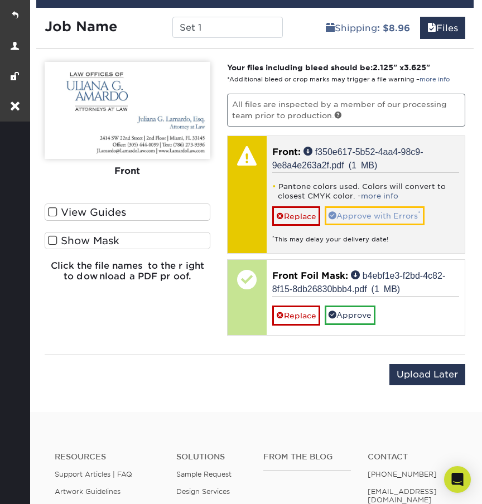
click at [395, 220] on link "Approve with Errors *" at bounding box center [374, 215] width 100 height 19
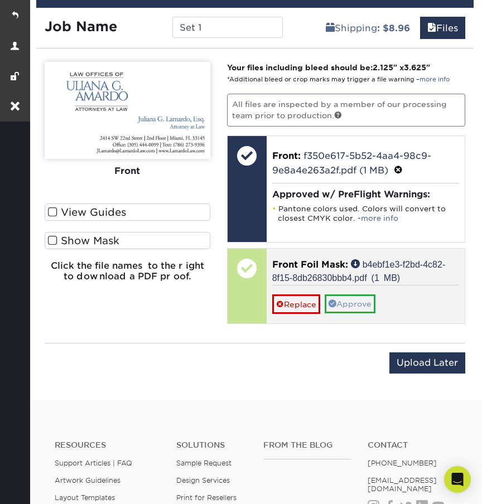
click at [363, 310] on link "Approve" at bounding box center [349, 303] width 51 height 19
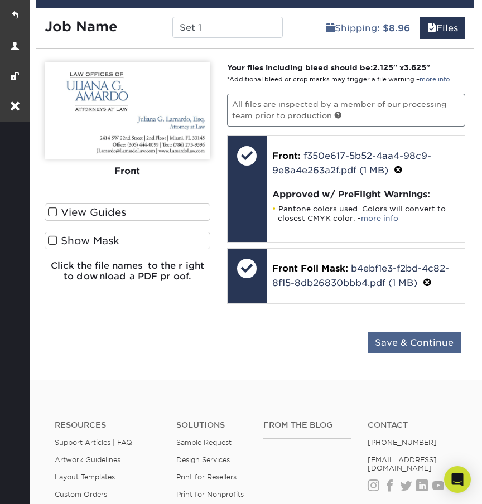
click at [393, 353] on input "Save & Continue" at bounding box center [413, 342] width 93 height 21
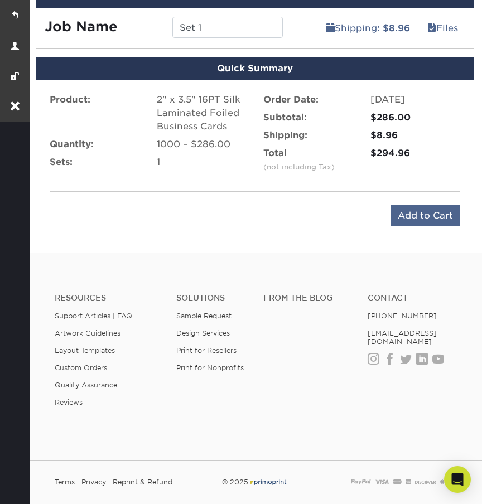
click at [397, 226] on input "Add to Cart" at bounding box center [425, 215] width 70 height 21
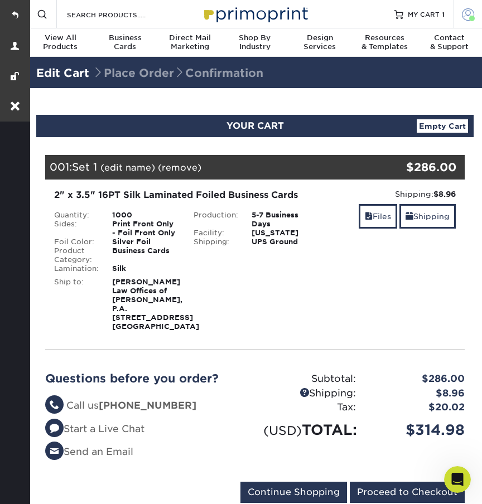
click at [465, 14] on span at bounding box center [468, 14] width 12 height 12
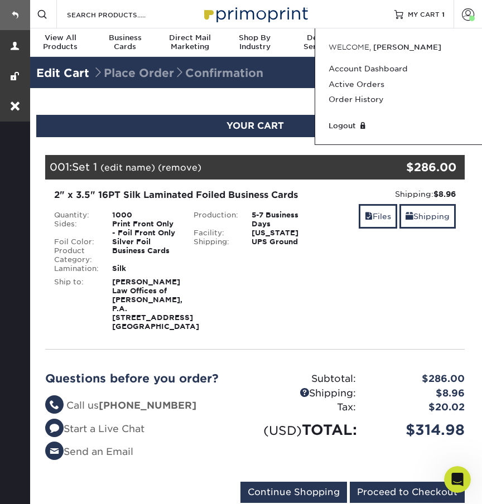
click at [10, 13] on link at bounding box center [15, 15] width 30 height 30
